Goal: Task Accomplishment & Management: Manage account settings

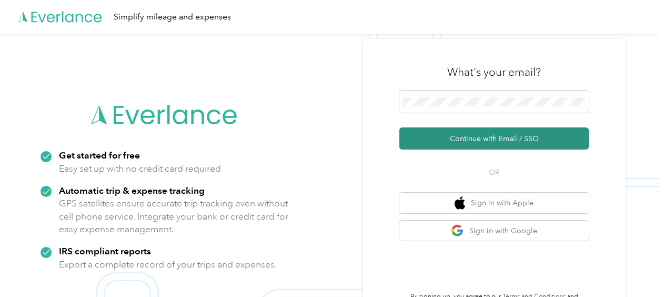
click at [504, 140] on button "Continue with Email / SSO" at bounding box center [495, 138] width 190 height 22
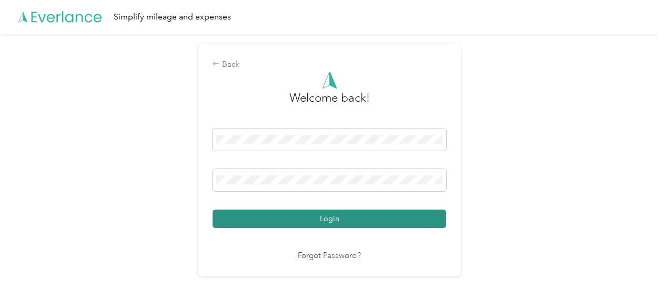
click at [337, 216] on button "Login" at bounding box center [330, 219] width 234 height 18
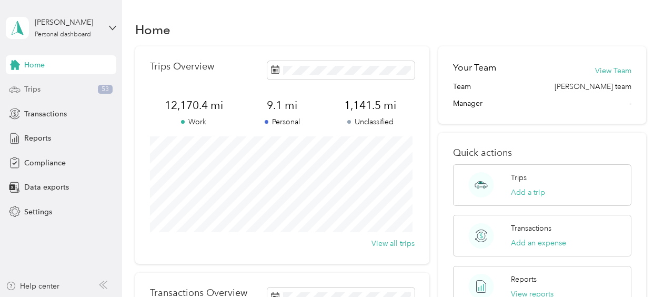
click at [28, 89] on span "Trips" at bounding box center [32, 89] width 16 height 11
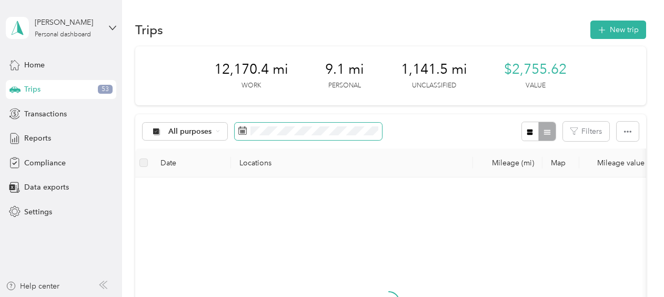
click at [243, 130] on rect at bounding box center [243, 130] width 1 height 1
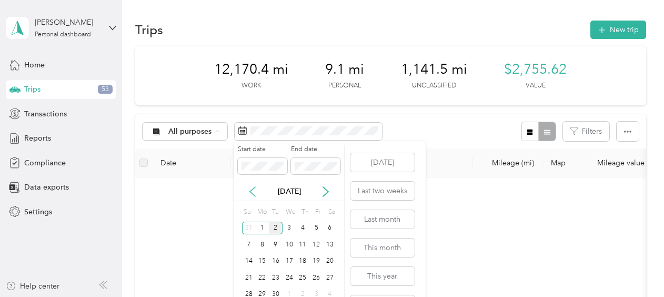
click at [251, 191] on icon at bounding box center [252, 191] width 5 height 9
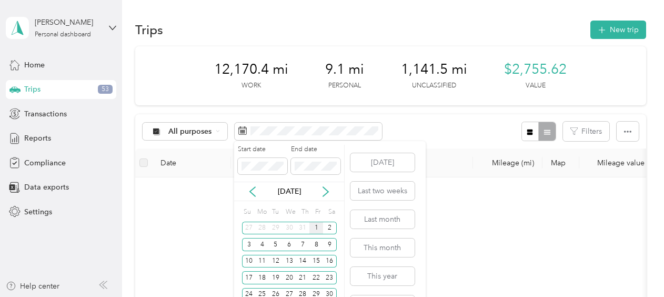
click at [316, 226] on div "1" at bounding box center [317, 228] width 14 height 13
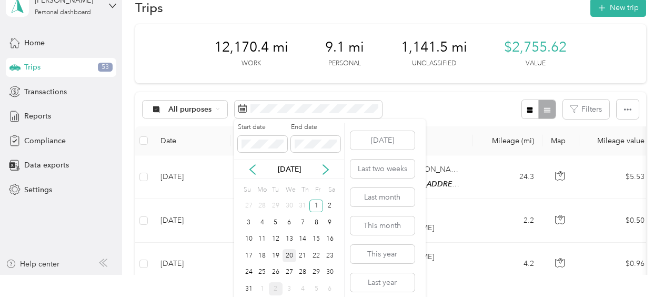
scroll to position [28, 0]
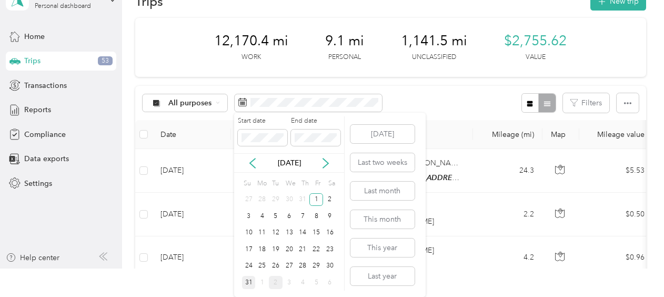
click at [250, 281] on div "31" at bounding box center [249, 282] width 14 height 13
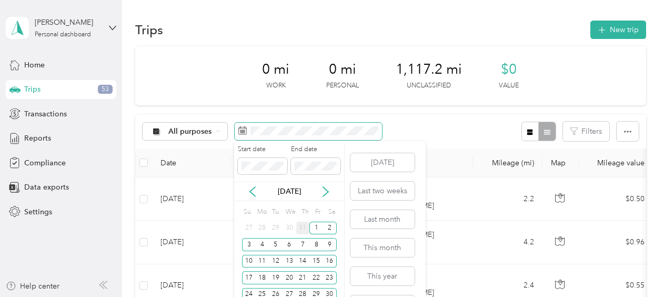
scroll to position [28, 0]
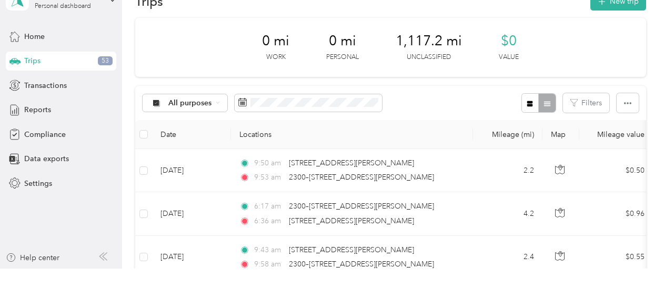
click at [455, 91] on div "All purposes Filters" at bounding box center [390, 103] width 511 height 34
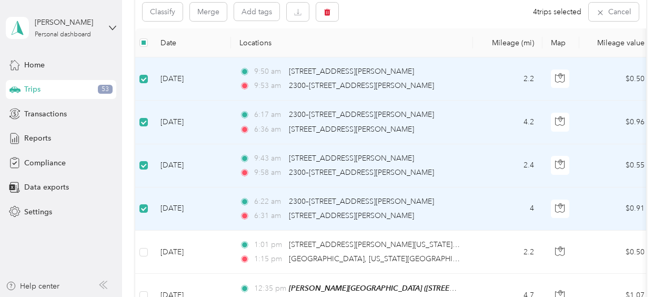
scroll to position [0, 0]
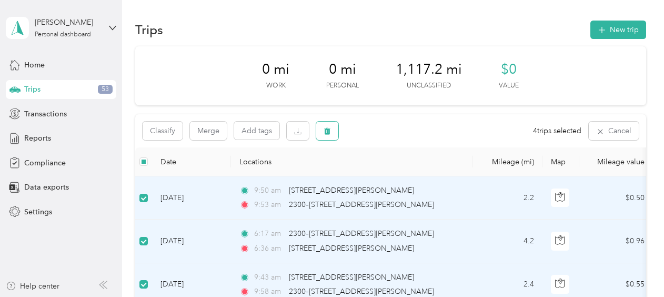
click at [328, 130] on icon "button" at bounding box center [327, 131] width 6 height 7
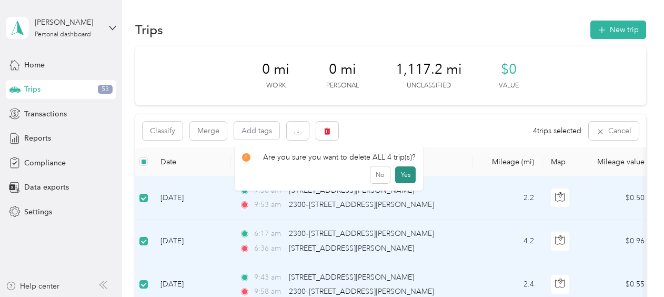
click at [403, 176] on button "Yes" at bounding box center [405, 174] width 21 height 17
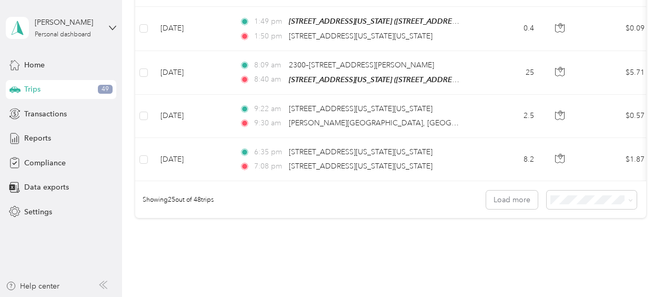
scroll to position [1105, 0]
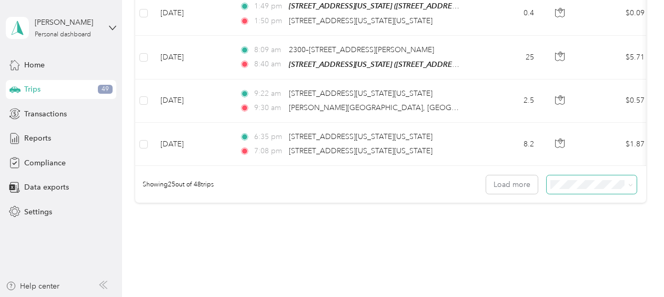
click at [629, 183] on icon at bounding box center [631, 185] width 5 height 5
click at [585, 234] on li "100 per load" at bounding box center [589, 232] width 90 height 18
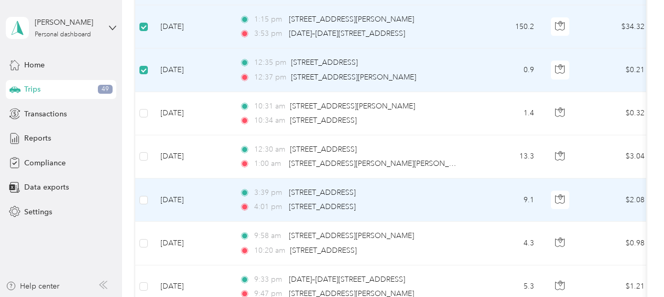
scroll to position [1947, 0]
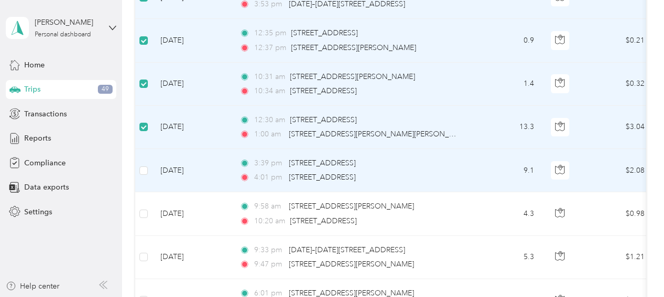
click at [142, 157] on td at bounding box center [143, 170] width 17 height 43
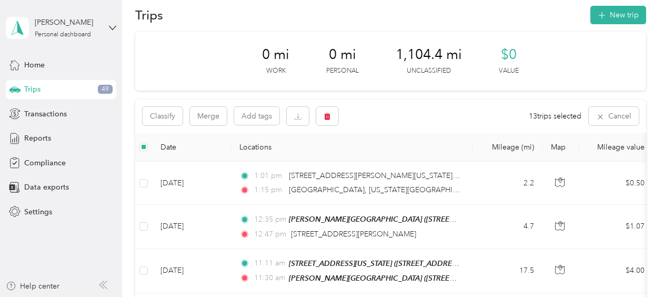
scroll to position [0, 0]
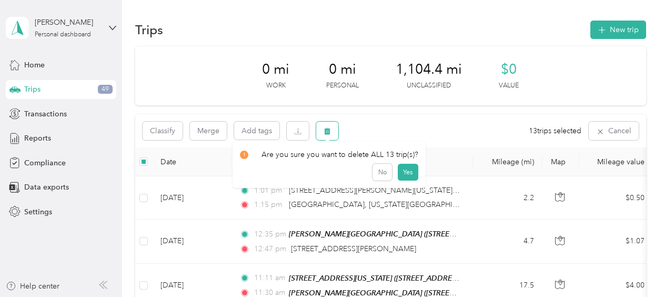
click at [330, 131] on icon "button" at bounding box center [327, 131] width 6 height 7
click at [406, 172] on button "Yes" at bounding box center [407, 174] width 21 height 17
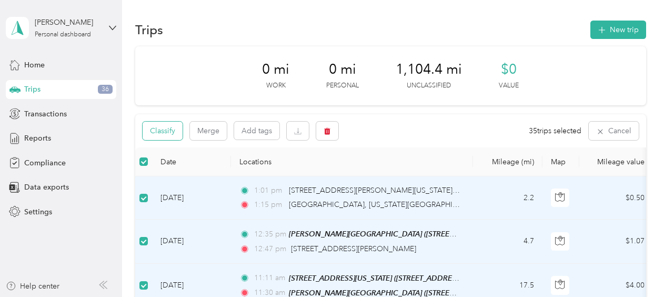
click at [166, 129] on button "Classify" at bounding box center [163, 131] width 40 height 18
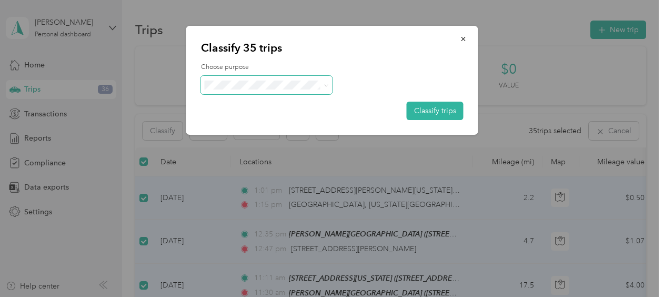
click at [327, 83] on icon at bounding box center [326, 85] width 5 height 5
click at [234, 102] on span "Sales Call" at bounding box center [276, 104] width 98 height 11
click at [441, 113] on button "Classify trips" at bounding box center [435, 111] width 57 height 18
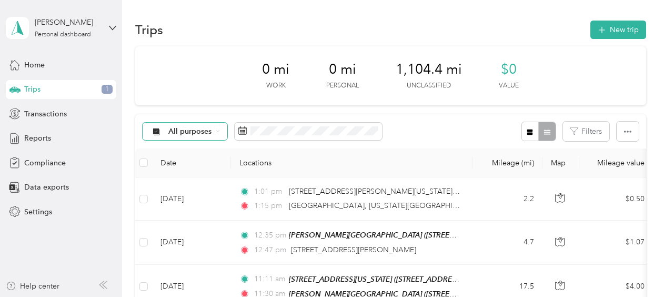
click at [190, 128] on span "All purposes" at bounding box center [190, 131] width 44 height 7
click at [177, 170] on li "Unclassified" at bounding box center [185, 163] width 84 height 18
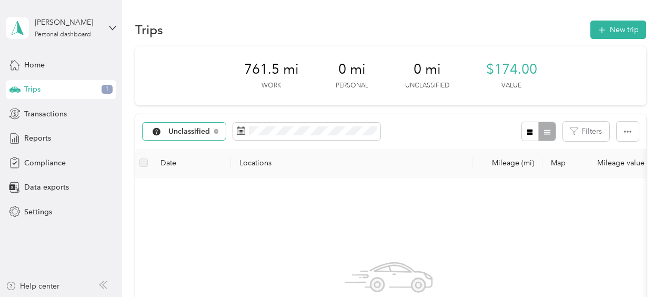
click at [162, 132] on icon at bounding box center [156, 131] width 13 height 8
click at [186, 187] on li "Sales Call" at bounding box center [187, 184] width 88 height 18
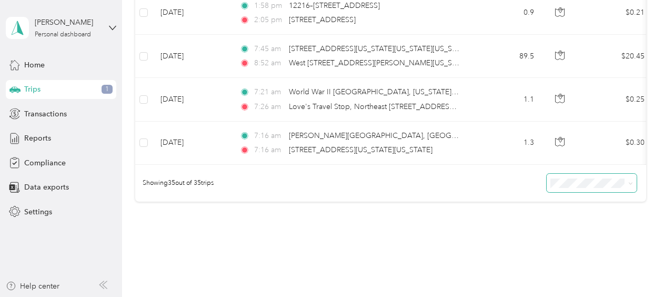
scroll to position [1527, 0]
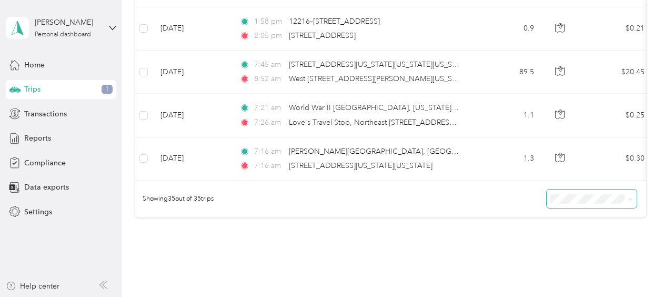
click at [629, 197] on icon at bounding box center [631, 199] width 5 height 5
click at [581, 238] on span "100 per load" at bounding box center [573, 242] width 43 height 9
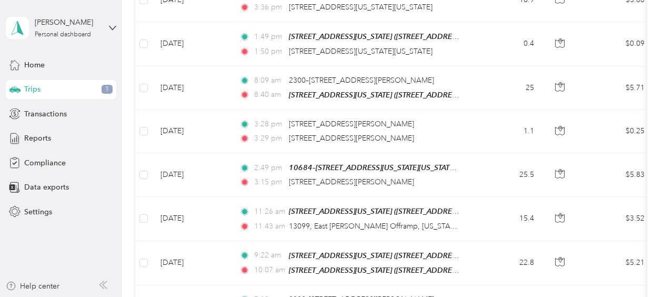
scroll to position [1053, 0]
